Goal: Task Accomplishment & Management: Use online tool/utility

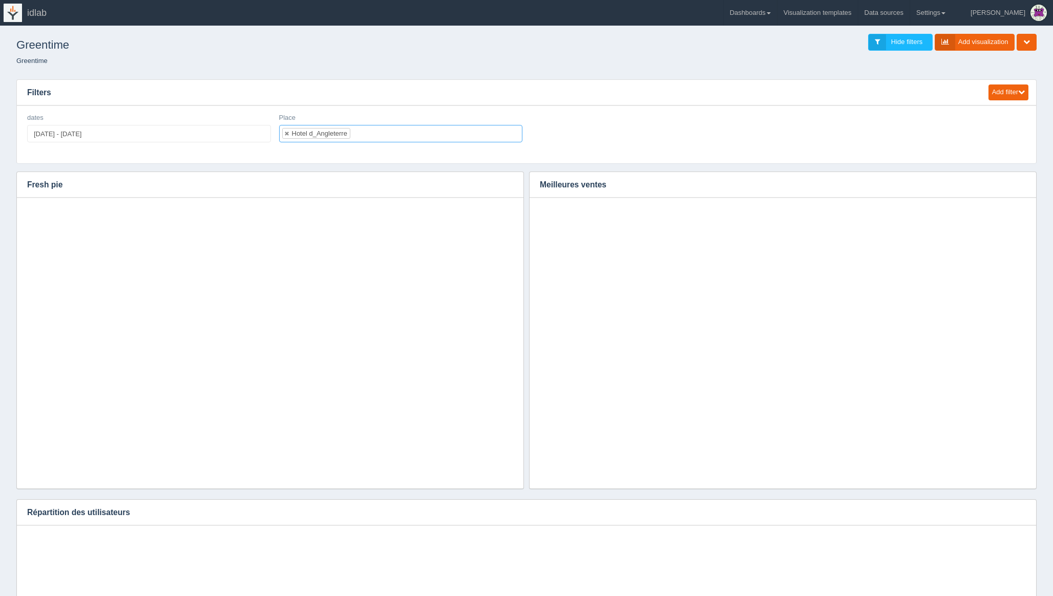
select select "Hotel d_Angleterre"
select select
click at [319, 131] on ul at bounding box center [401, 133] width 244 height 17
click at [379, 132] on ul at bounding box center [401, 133] width 244 height 17
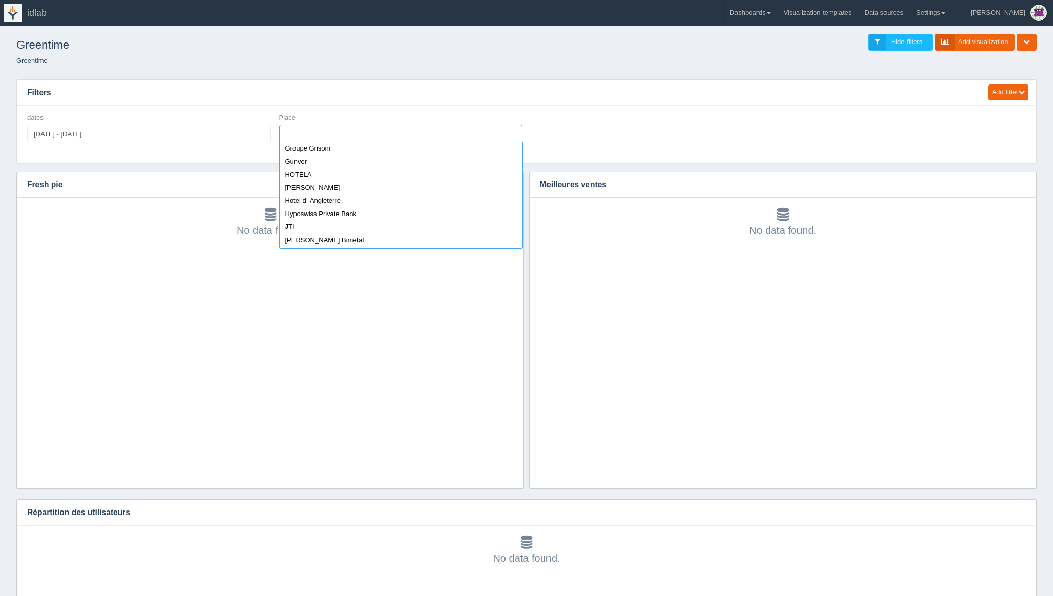
scroll to position [554, 0]
select select "Hotel d_Angleterre"
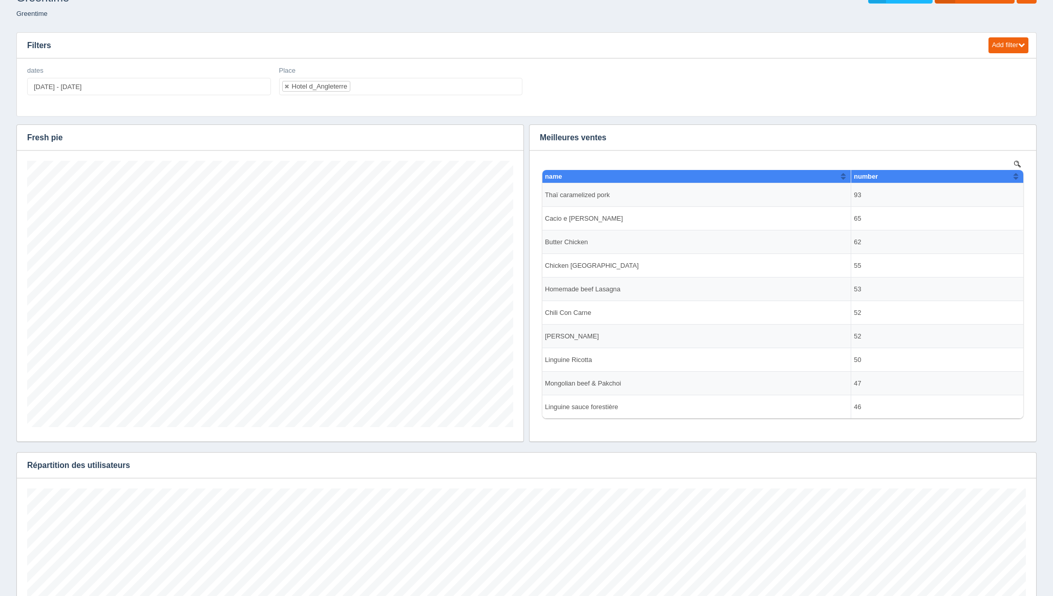
scroll to position [50, 0]
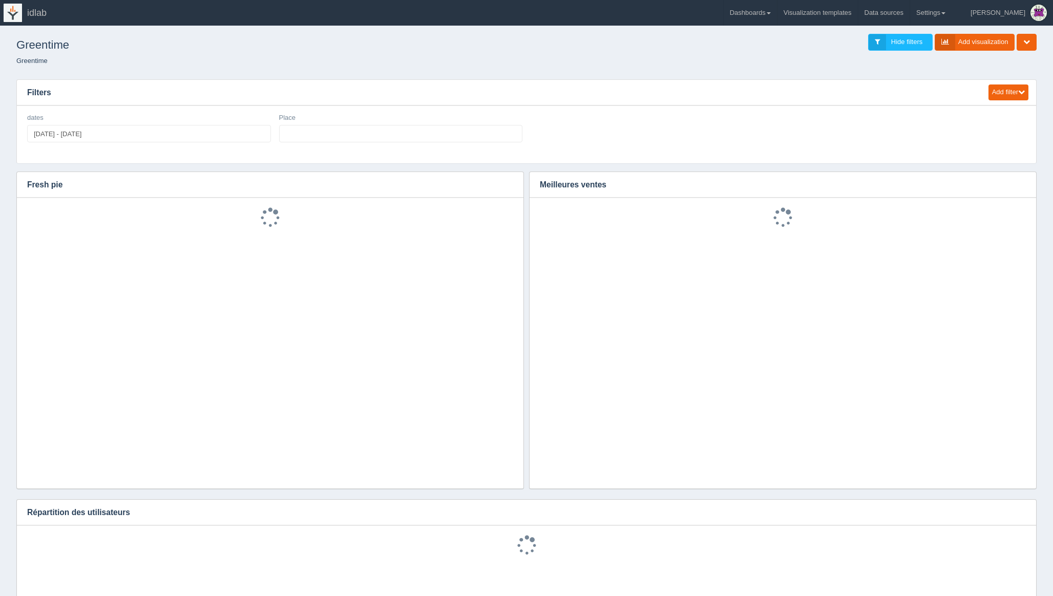
scroll to position [46, 0]
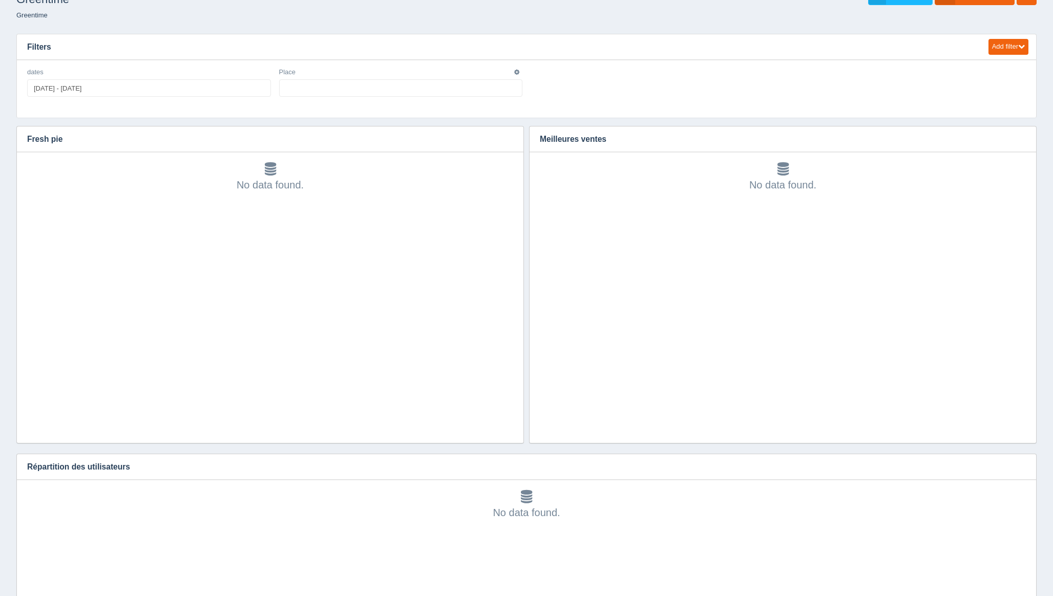
click at [432, 95] on ul at bounding box center [401, 87] width 244 height 17
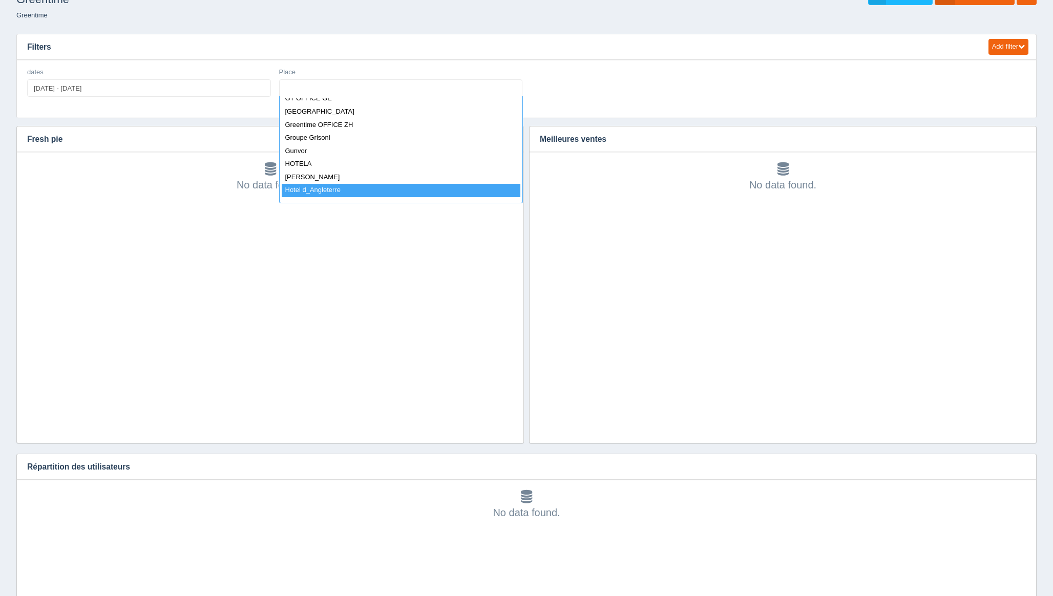
select select "Hotel d_Angleterre"
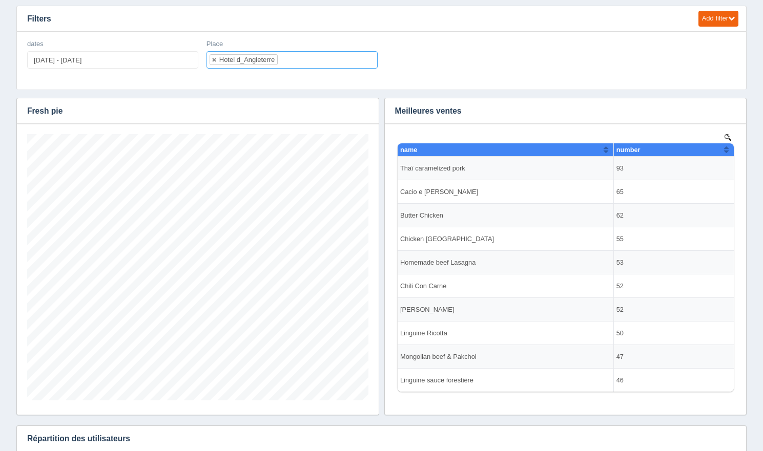
scroll to position [0, 0]
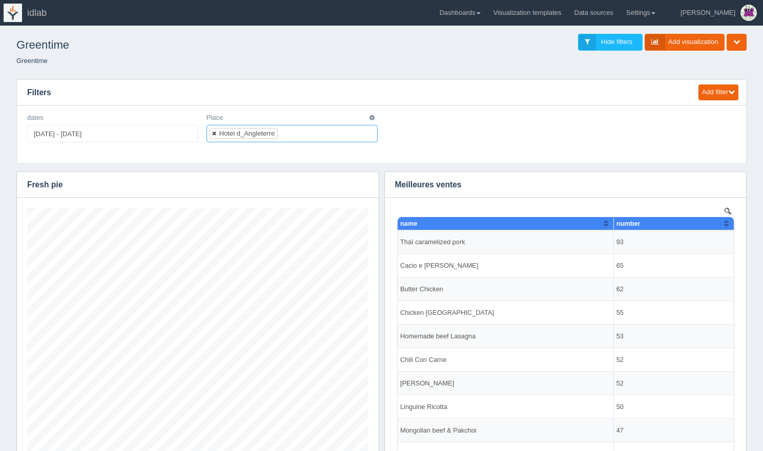
click at [214, 133] on link at bounding box center [215, 133] width 6 height 7
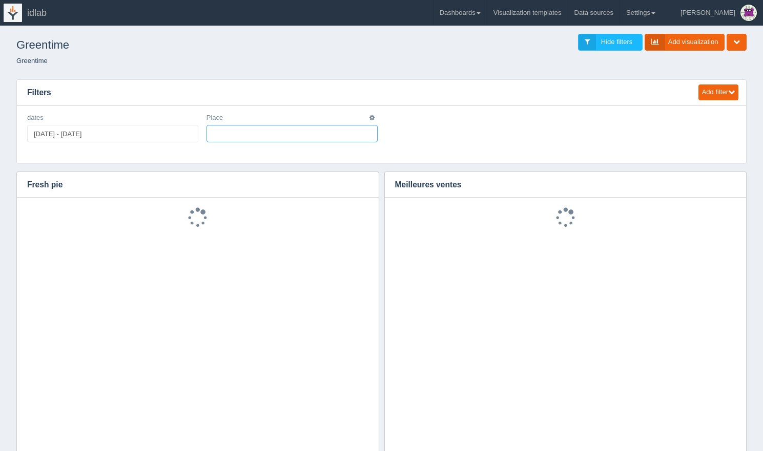
scroll to position [385, 0]
click at [235, 133] on ul at bounding box center [291, 133] width 171 height 17
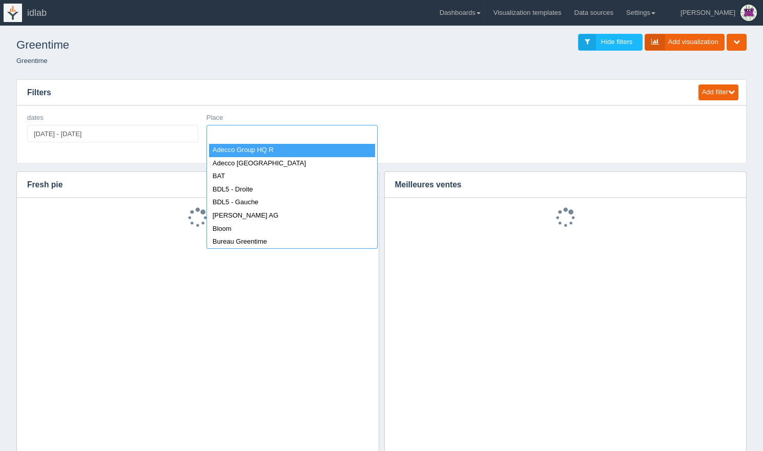
scroll to position [52, 0]
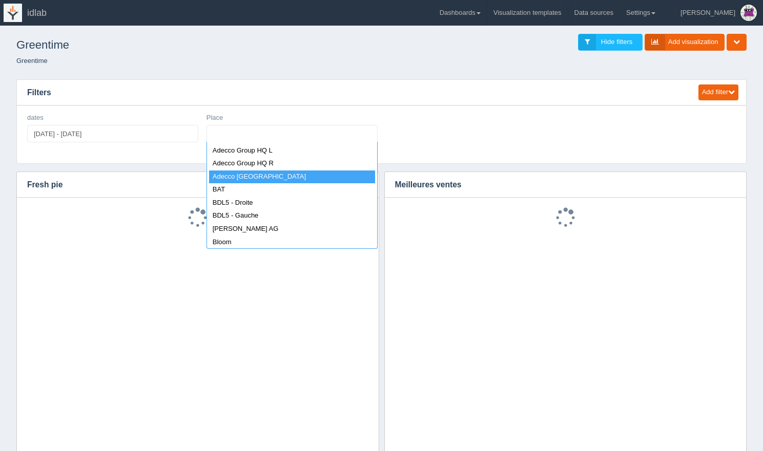
select select "Adecco Lausanne"
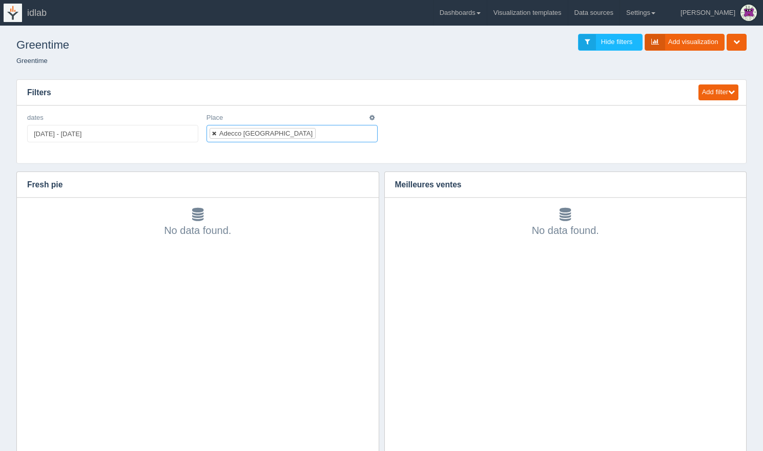
click at [214, 132] on link at bounding box center [215, 133] width 6 height 7
click at [226, 133] on ul at bounding box center [291, 133] width 171 height 17
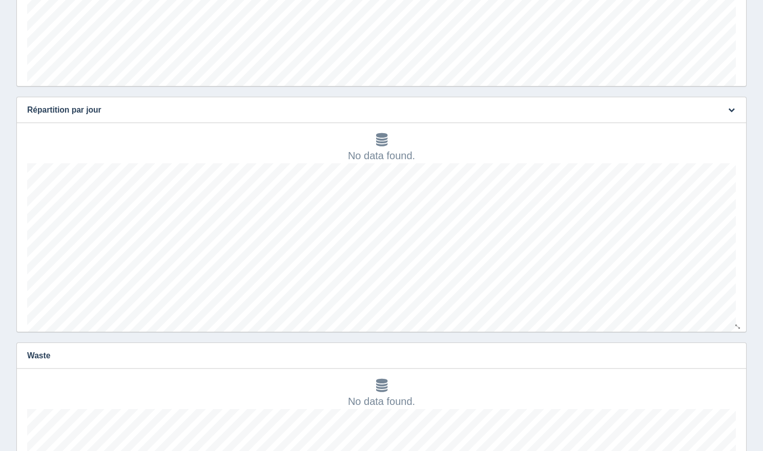
scroll to position [29, 0]
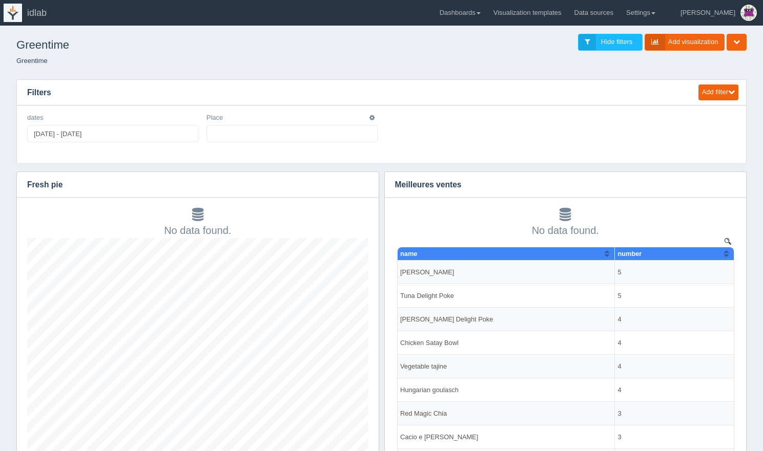
click at [231, 131] on ul at bounding box center [291, 133] width 171 height 17
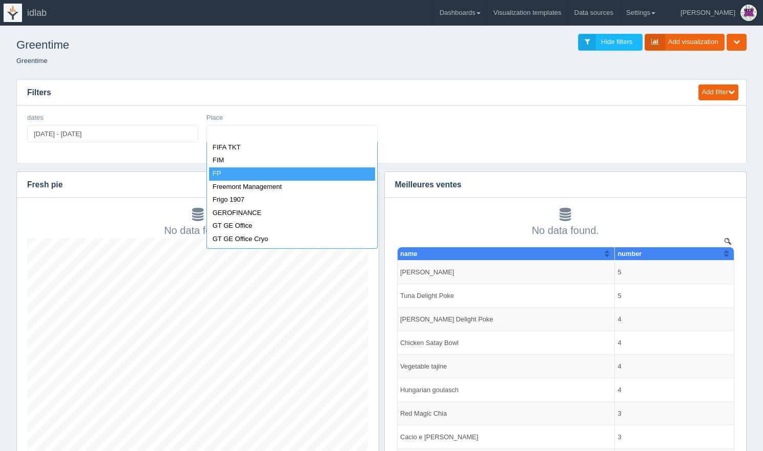
select select "FP"
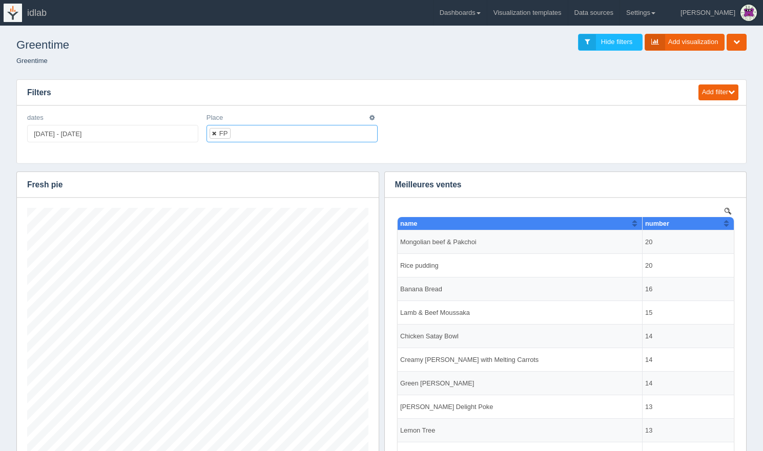
click at [215, 134] on link at bounding box center [215, 133] width 6 height 7
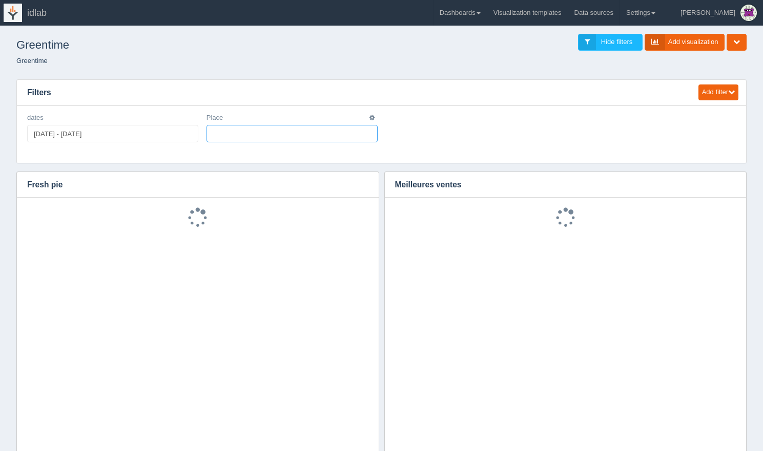
click at [242, 130] on ul at bounding box center [291, 133] width 171 height 17
click at [307, 137] on ul "Hotel d_Angleterre" at bounding box center [291, 133] width 171 height 17
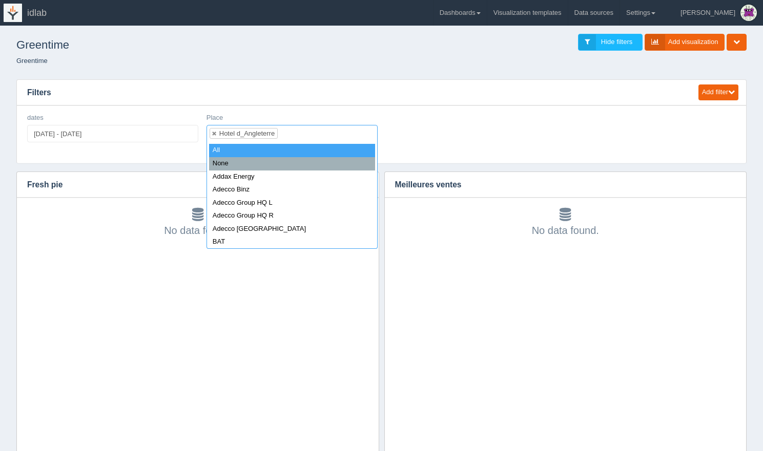
select select "all_"
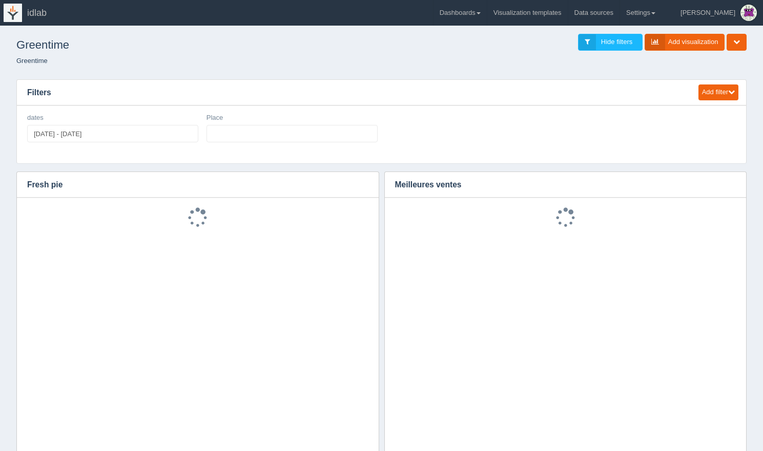
select select
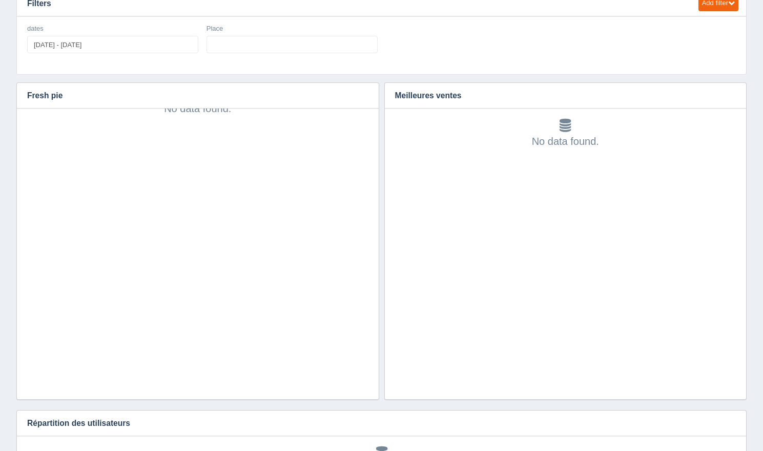
scroll to position [32, 0]
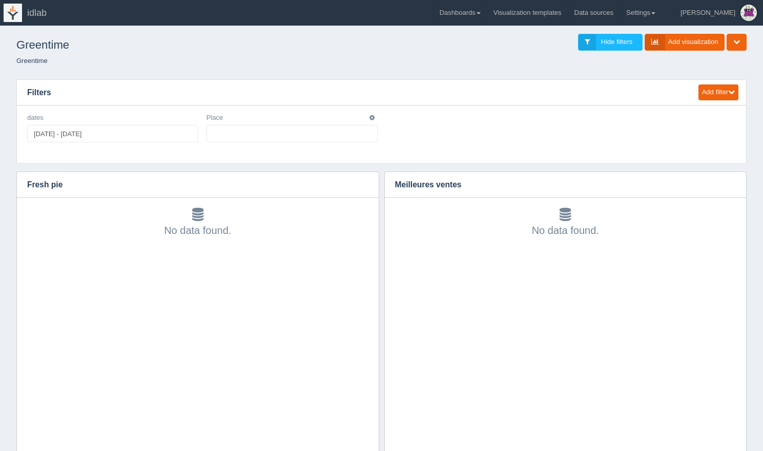
click at [267, 134] on ul at bounding box center [291, 133] width 171 height 17
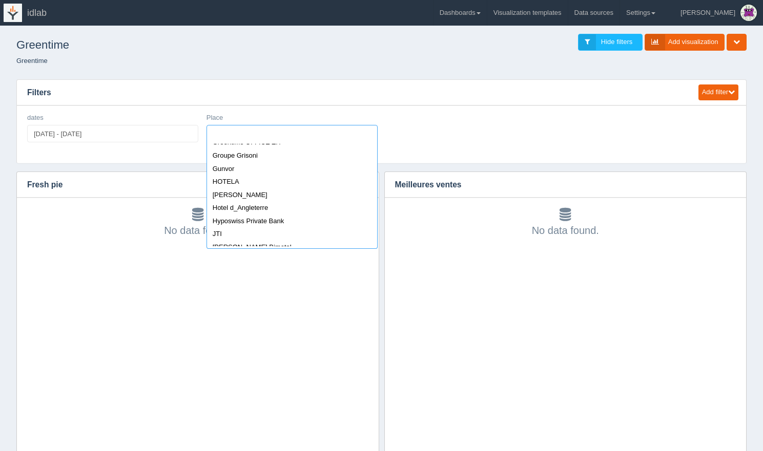
scroll to position [547, 0]
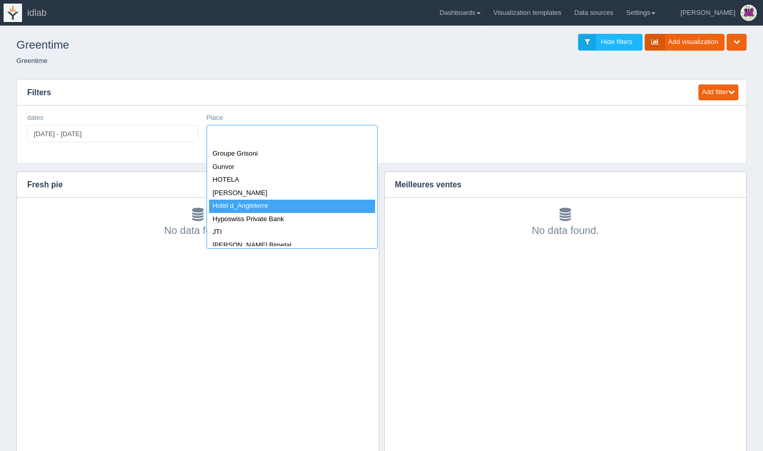
select select "Hotel d_Angleterre"
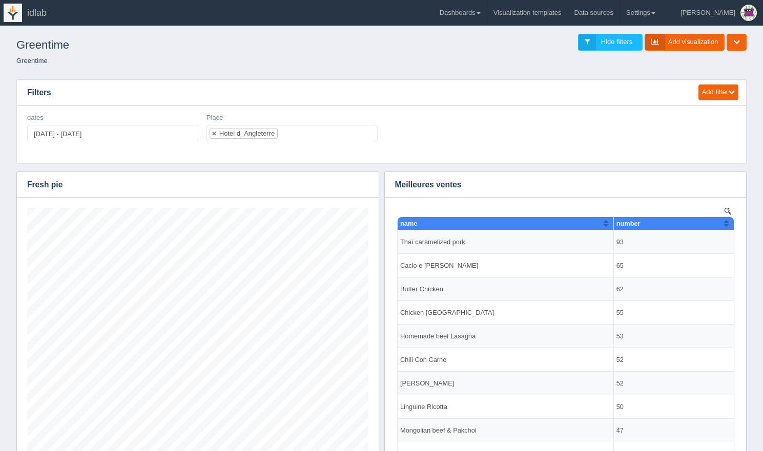
scroll to position [0, 0]
click at [432, 242] on td "Thaï caramelized pork" at bounding box center [505, 243] width 216 height 24
drag, startPoint x: 432, startPoint y: 242, endPoint x: 461, endPoint y: 242, distance: 28.7
click at [461, 242] on td "Thaï caramelized pork" at bounding box center [505, 243] width 216 height 24
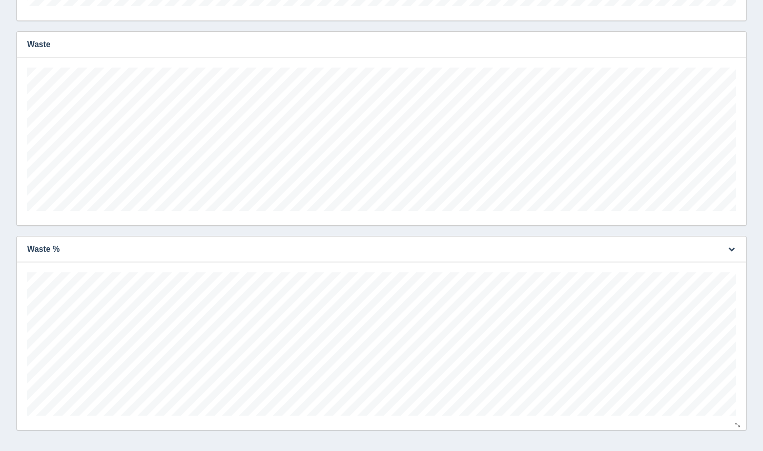
scroll to position [1420, 0]
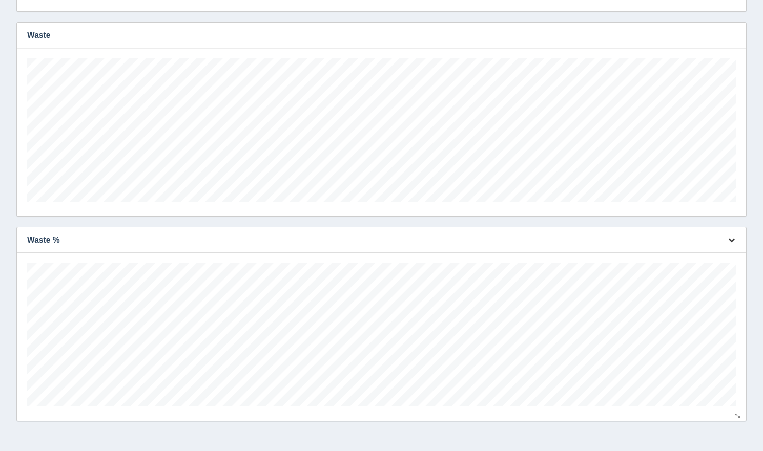
click at [729, 239] on icon "button" at bounding box center [731, 240] width 7 height 7
click at [521, 242] on h3 "Waste %" at bounding box center [366, 240] width 698 height 26
click at [733, 241] on icon "button" at bounding box center [731, 240] width 7 height 7
click at [706, 257] on link "Edit chart" at bounding box center [697, 255] width 82 height 15
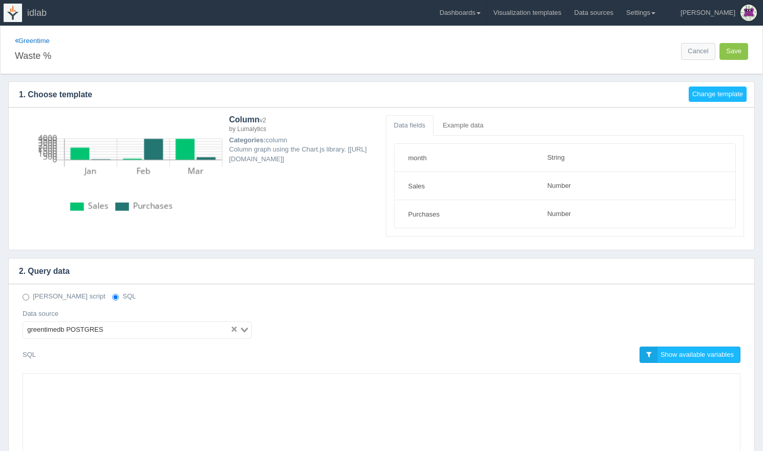
select select "string"
select select "number"
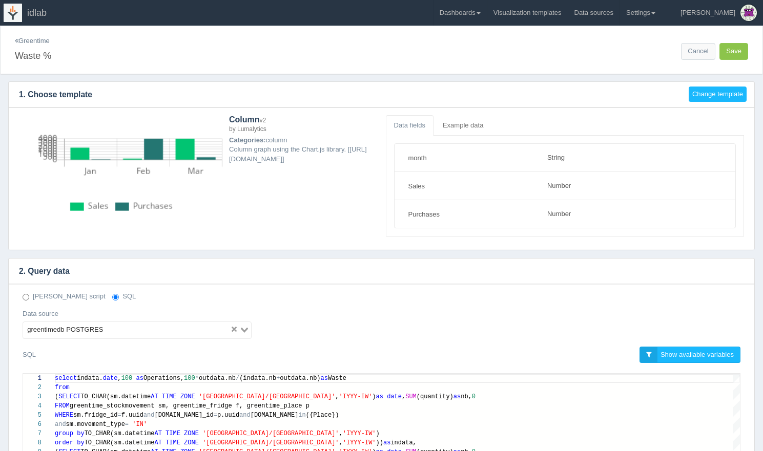
click at [29, 42] on link "Greentime" at bounding box center [32, 41] width 35 height 8
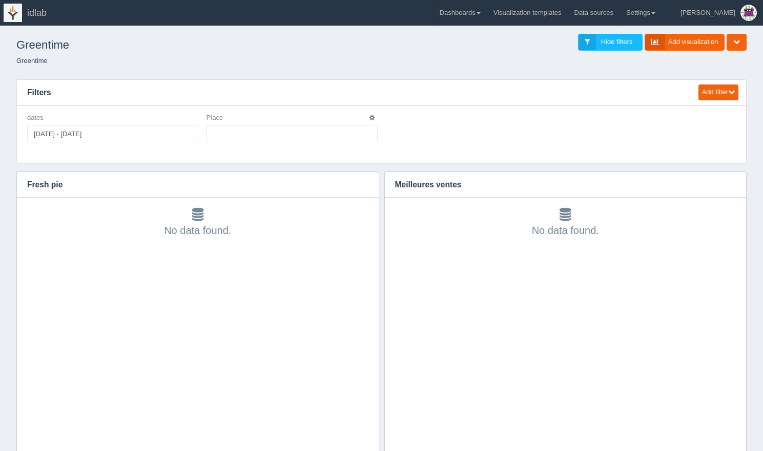
click at [296, 133] on ul at bounding box center [291, 133] width 171 height 17
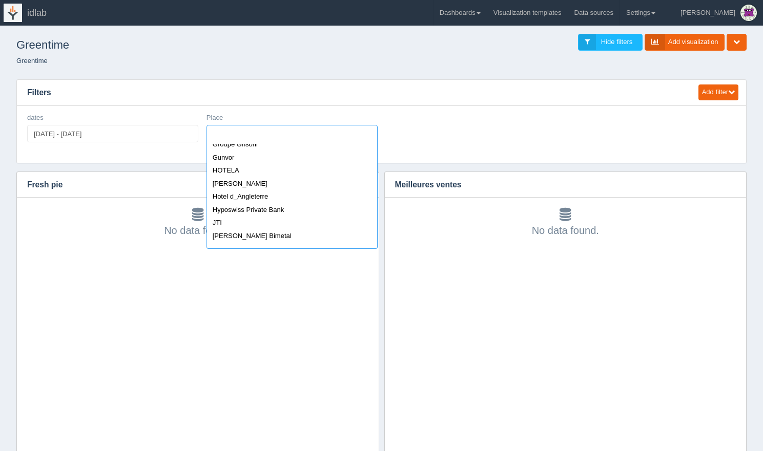
scroll to position [569, 0]
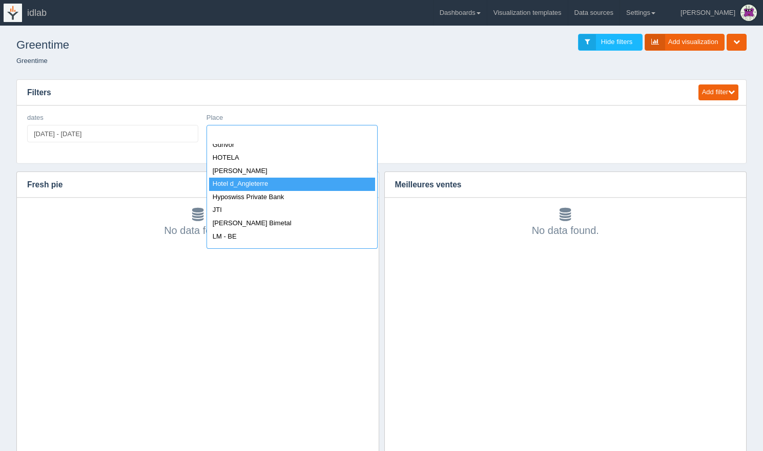
select select "Hotel d_Angleterre"
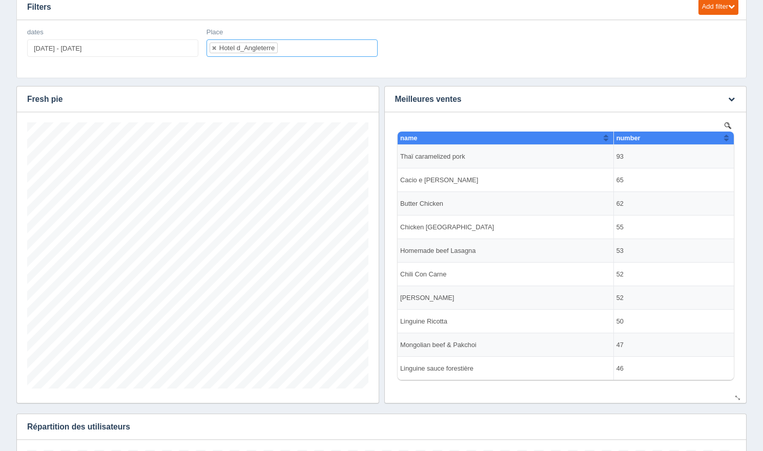
scroll to position [87, 0]
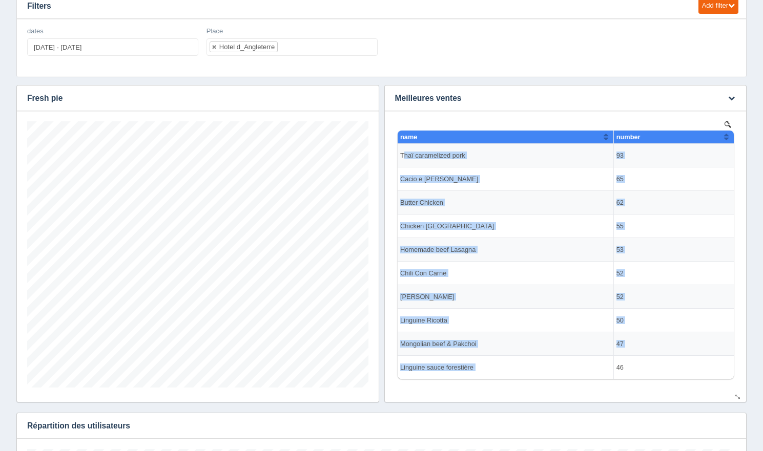
drag, startPoint x: 403, startPoint y: 155, endPoint x: 644, endPoint y: 363, distance: 318.3
click at [644, 363] on tbody "Thaï caramelized pork 93 Cacio e Pepe 65 Butter Chicken 62 Chicken Delhi 55 Hom…" at bounding box center [565, 262] width 336 height 236
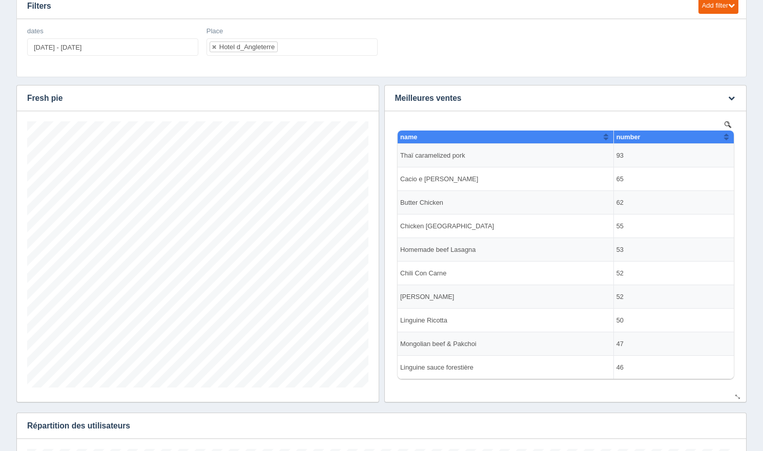
click at [633, 369] on td "46" at bounding box center [673, 368] width 120 height 24
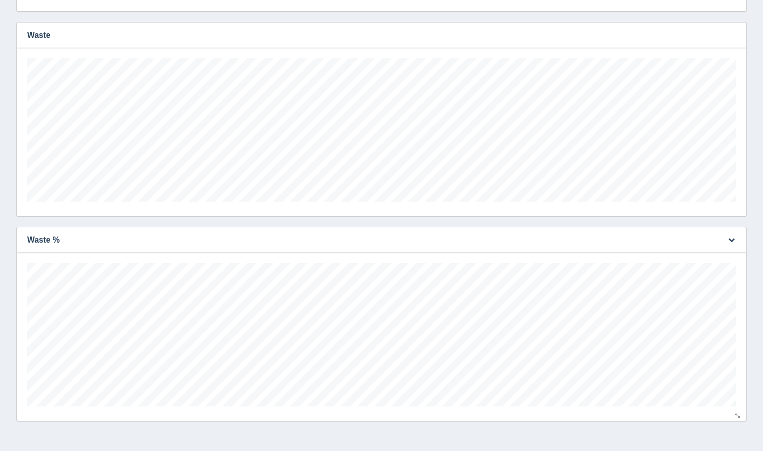
scroll to position [1396, 0]
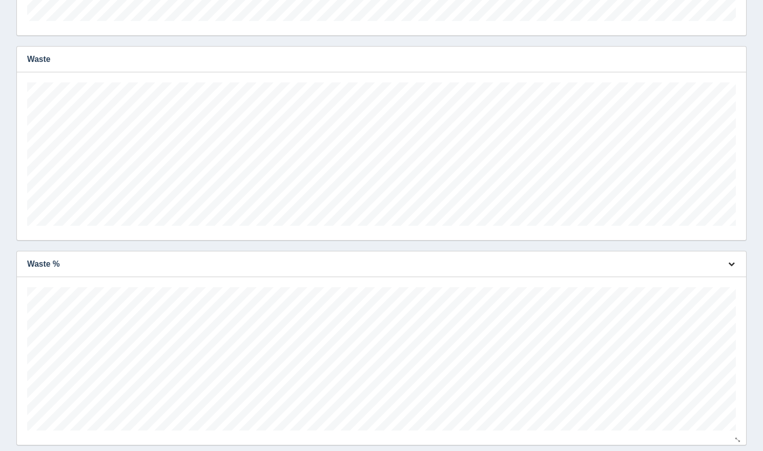
click at [729, 265] on icon "button" at bounding box center [731, 264] width 7 height 7
click at [700, 318] on link "Download CSV" at bounding box center [697, 318] width 82 height 15
click at [732, 264] on icon "button" at bounding box center [731, 264] width 7 height 7
click at [713, 280] on link "Edit chart" at bounding box center [697, 279] width 82 height 15
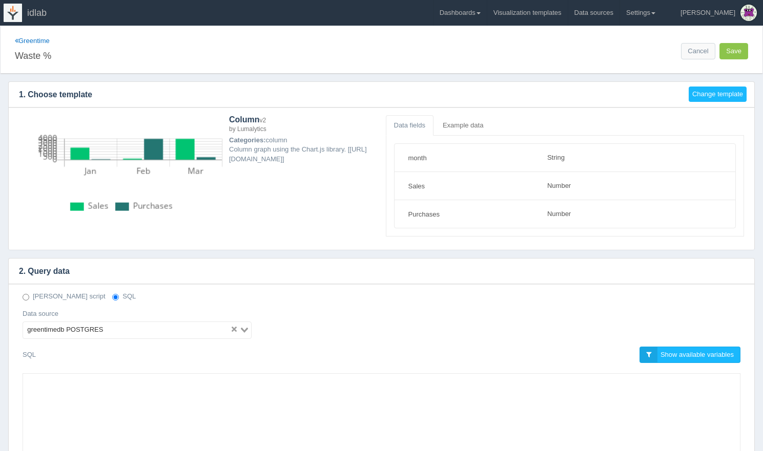
select select "string"
select select "number"
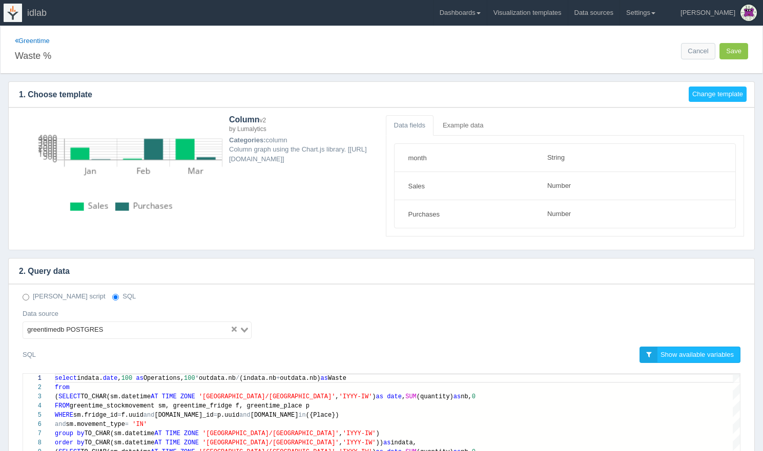
scroll to position [65, 0]
click at [698, 93] on button "Change template" at bounding box center [718, 95] width 58 height 16
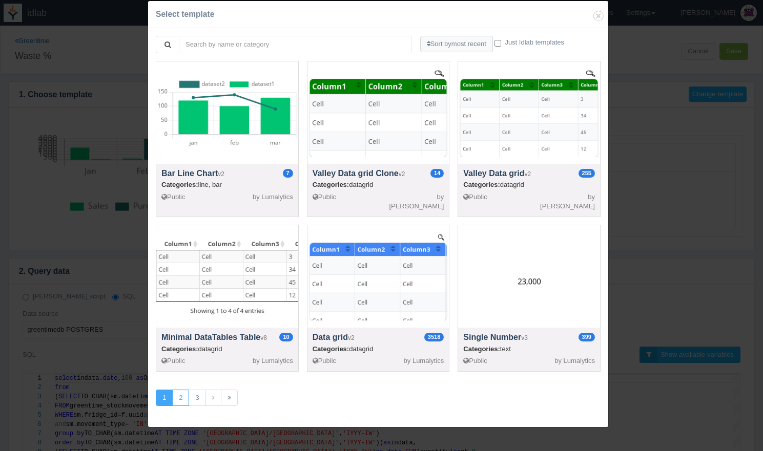
click at [180, 396] on link "2" at bounding box center [180, 398] width 17 height 17
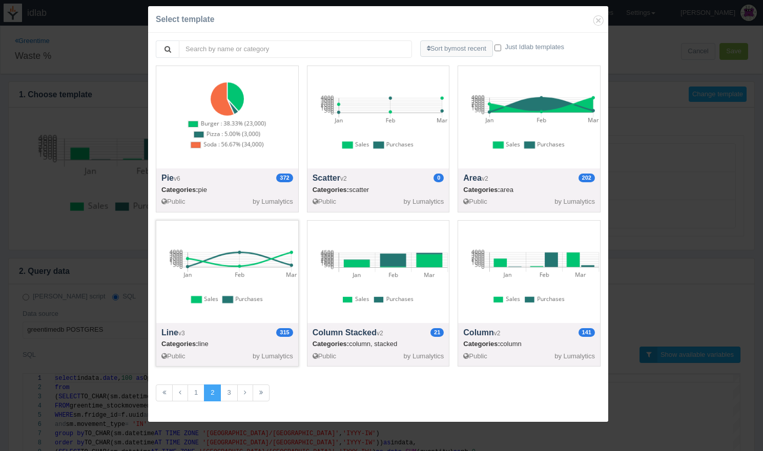
click at [258, 271] on div at bounding box center [227, 272] width 142 height 102
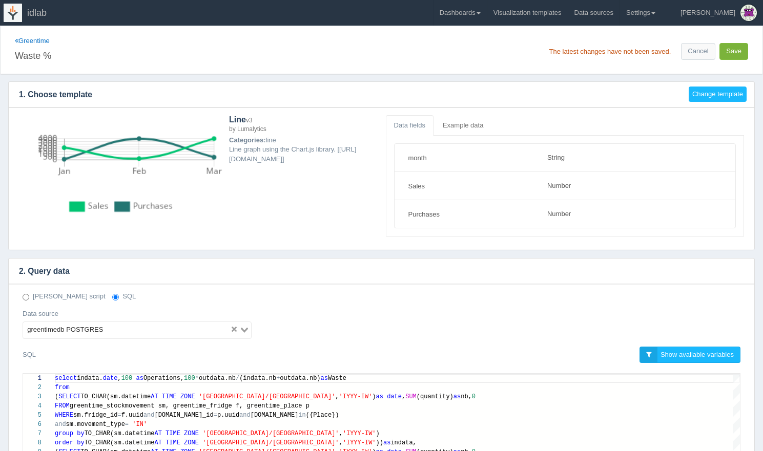
click at [737, 50] on button "Save" at bounding box center [733, 51] width 29 height 17
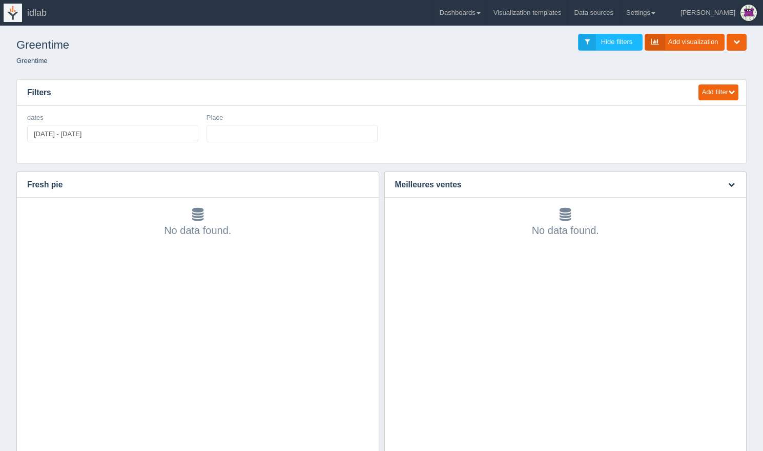
scroll to position [33, 0]
click at [263, 136] on ul at bounding box center [291, 133] width 171 height 17
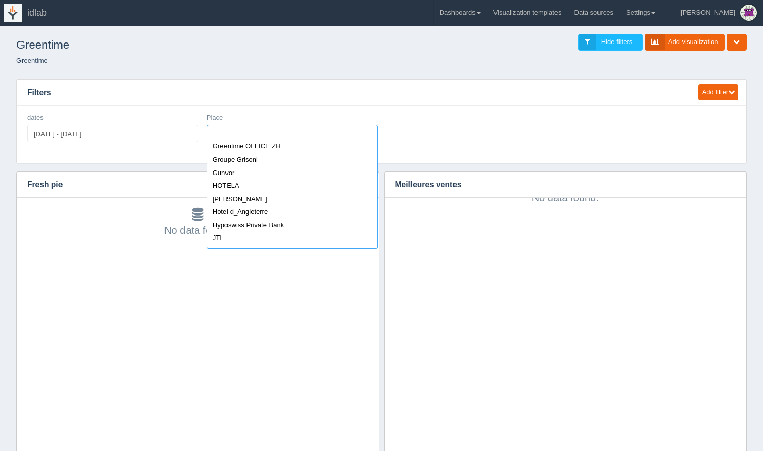
scroll to position [560, 0]
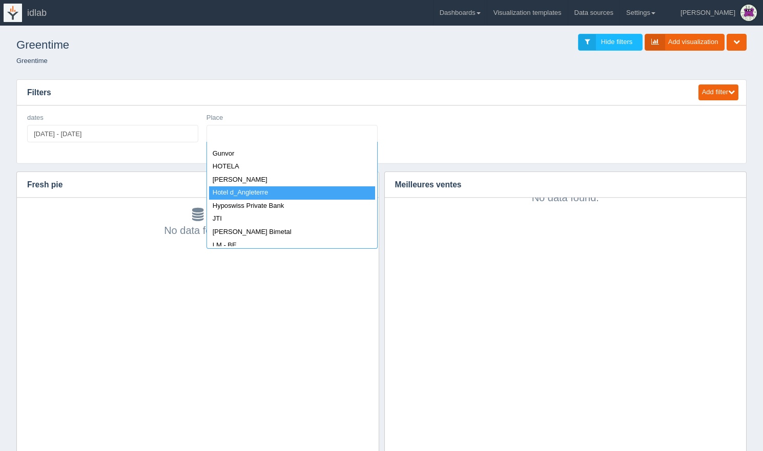
select select "Hotel d_Angleterre"
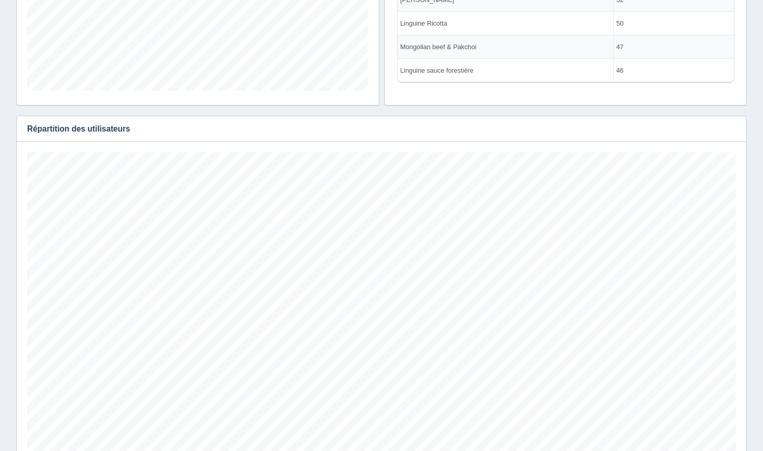
scroll to position [0, 0]
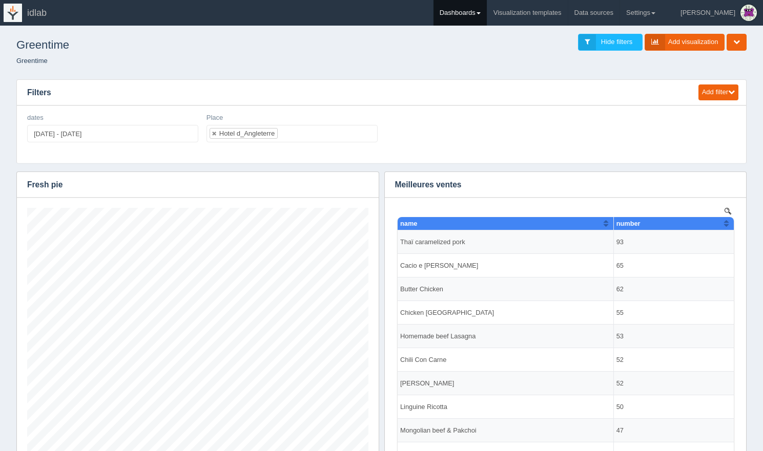
click at [487, 14] on link "Dashboards" at bounding box center [459, 13] width 53 height 26
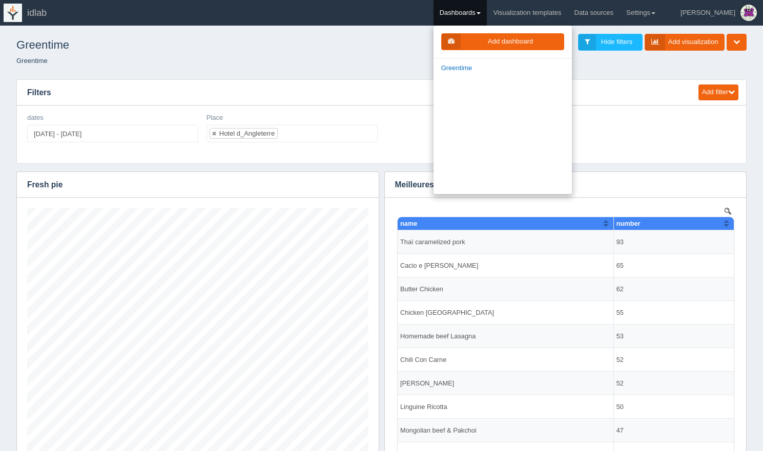
click at [418, 69] on div "Greentime Hide filters Add visualization Edit dashboard Clone dashboard Delete …" at bounding box center [381, 50] width 755 height 43
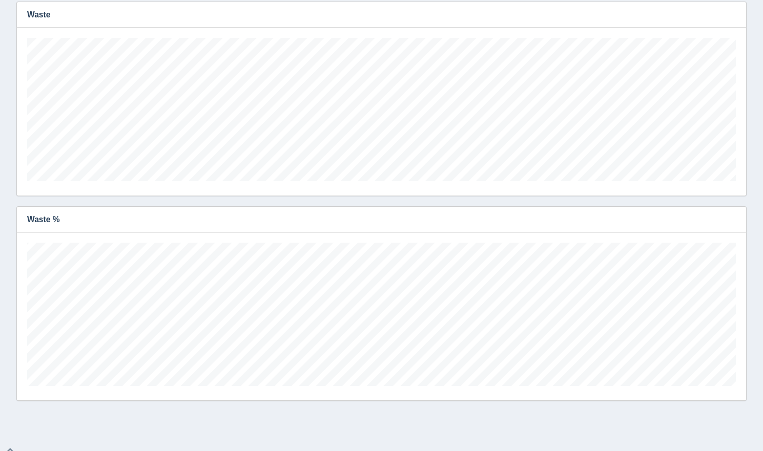
scroll to position [1448, 0]
